Goal: Obtain resource: Obtain resource

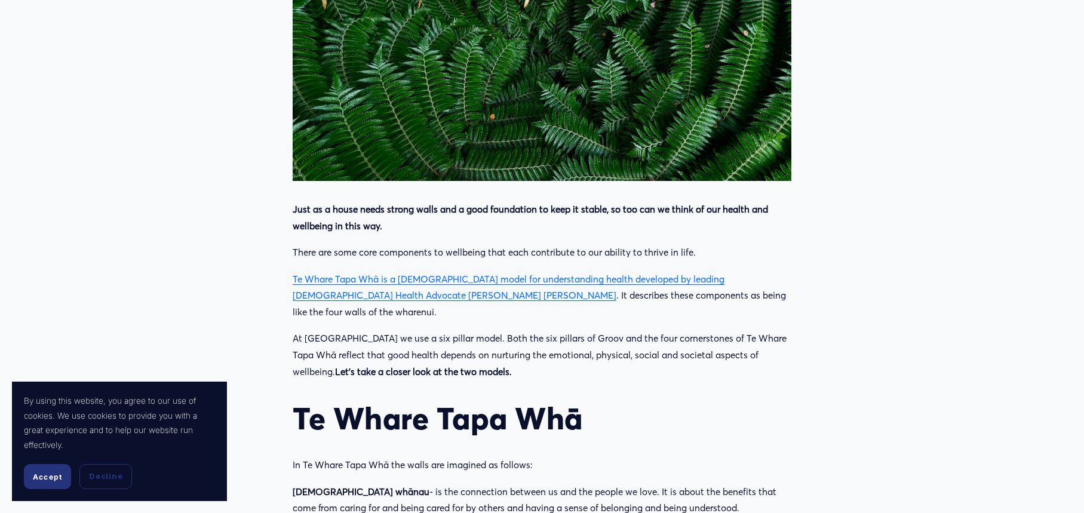
scroll to position [636, 0]
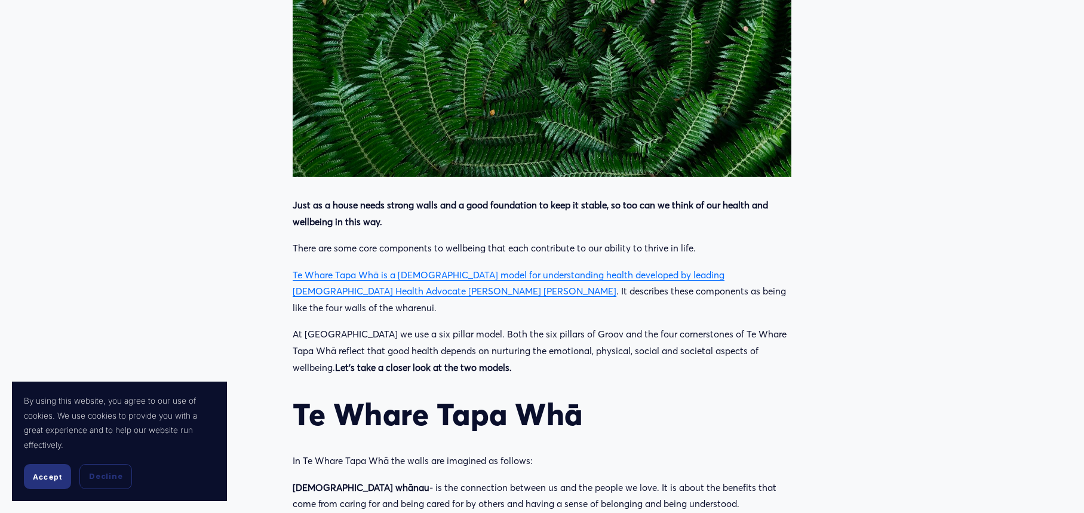
click at [392, 269] on link "Te Whare Tapa Whā is a [DEMOGRAPHIC_DATA] model for understanding health develo…" at bounding box center [509, 283] width 432 height 28
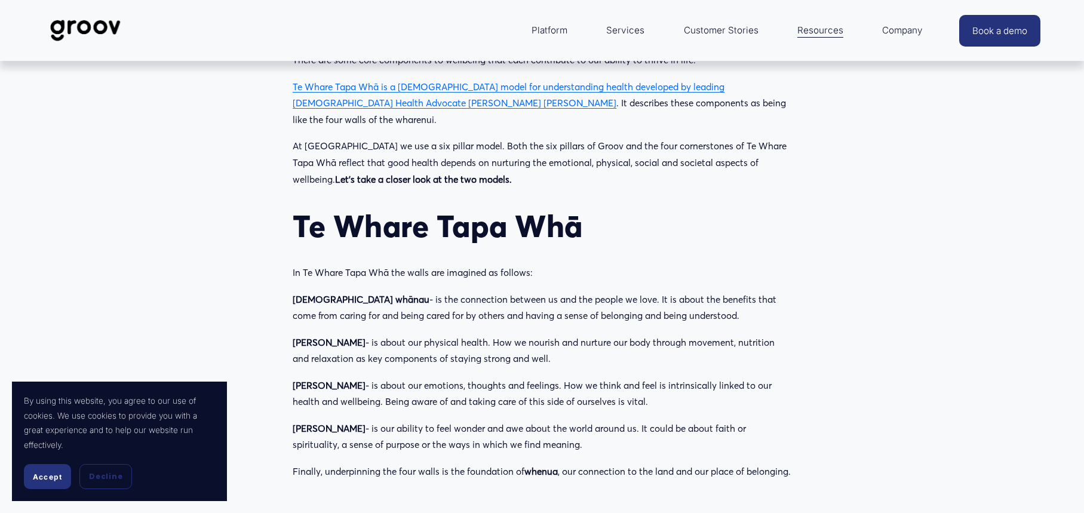
scroll to position [823, 0]
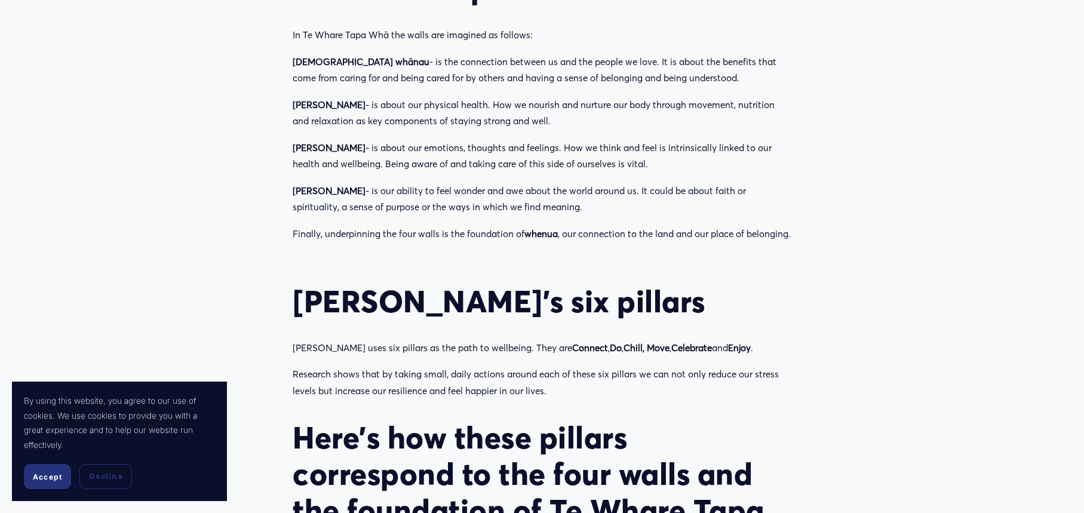
scroll to position [1082, 0]
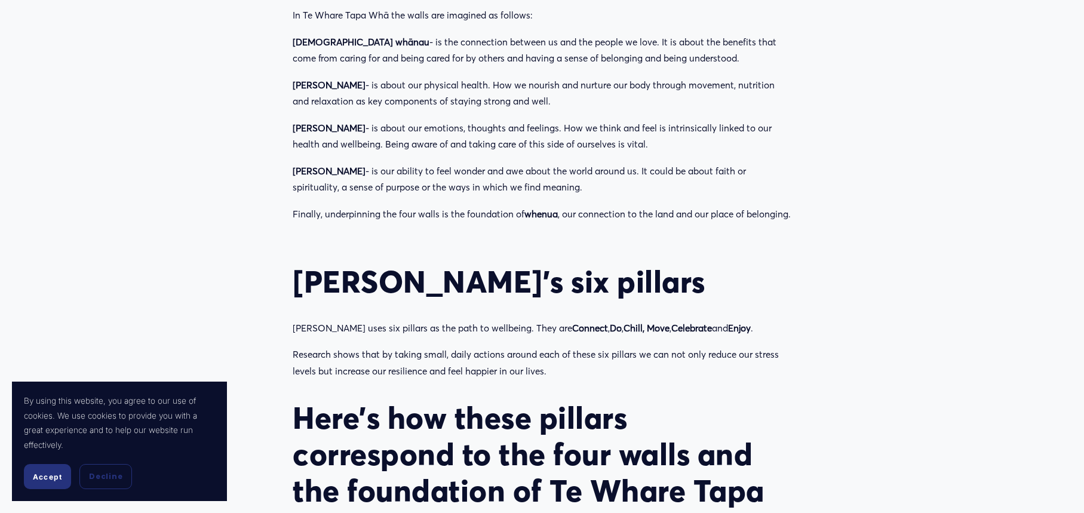
click at [997, 256] on article "Te Whare Tapa Whā and Groov’s six pillars of mental wellbeing 6 Pillars Must Re…" at bounding box center [542, 232] width 1084 height 2505
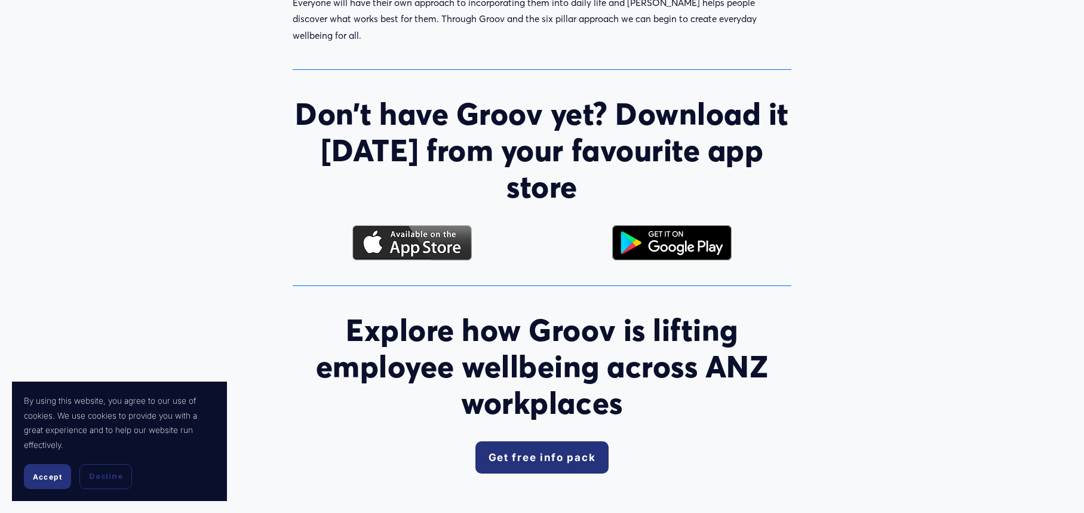
scroll to position [2036, 0]
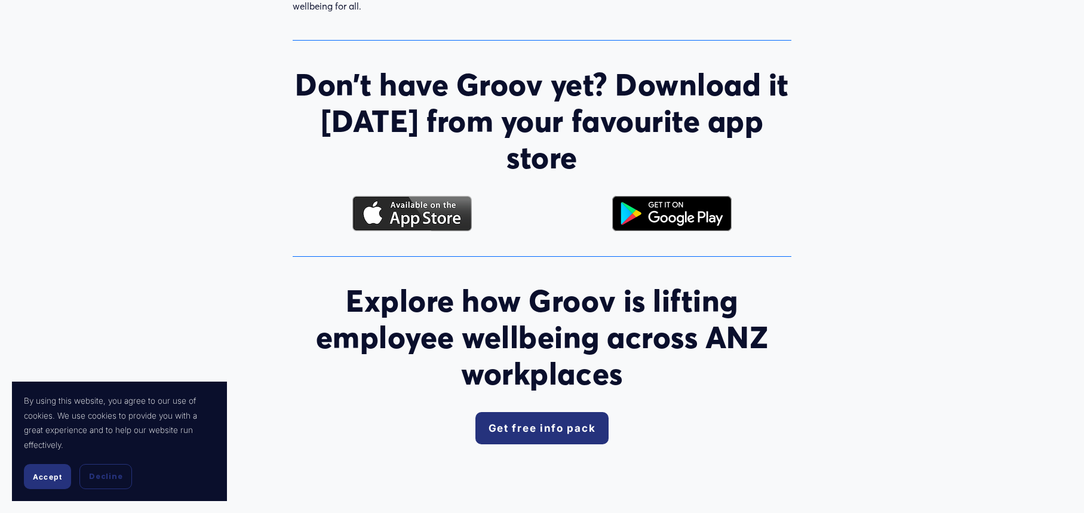
click at [537, 412] on link "Get free info pack" at bounding box center [542, 428] width 134 height 32
